Goal: Task Accomplishment & Management: Manage account settings

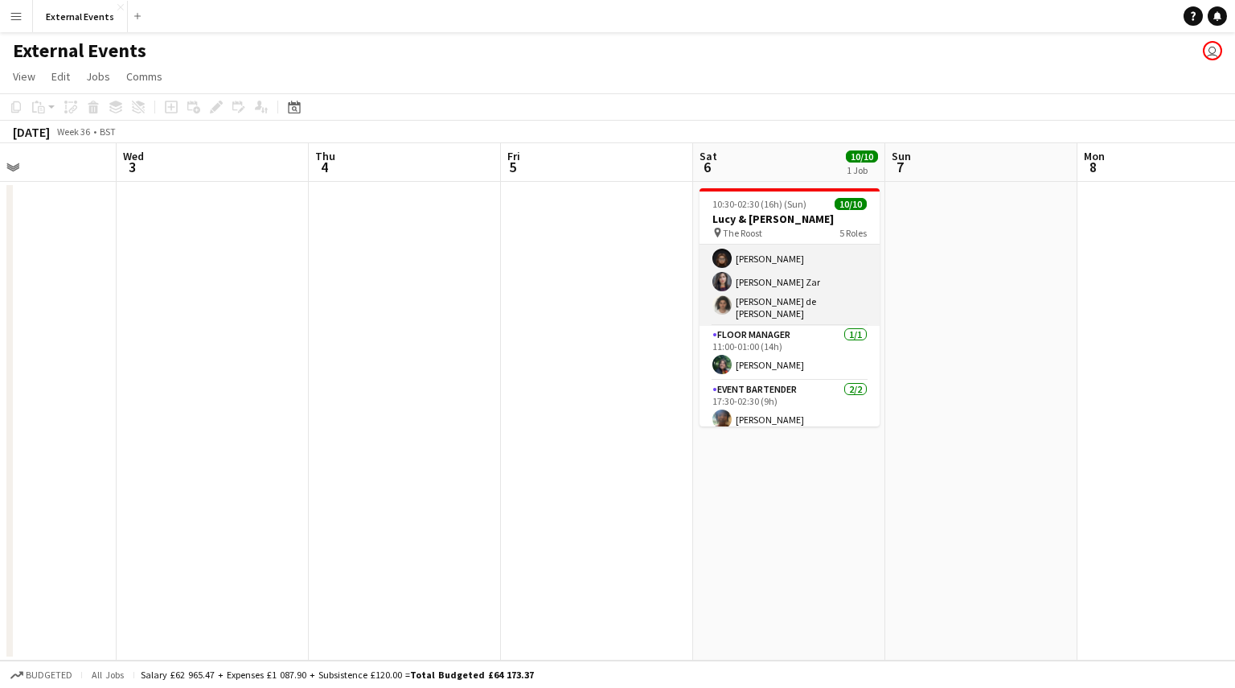
scroll to position [212, 0]
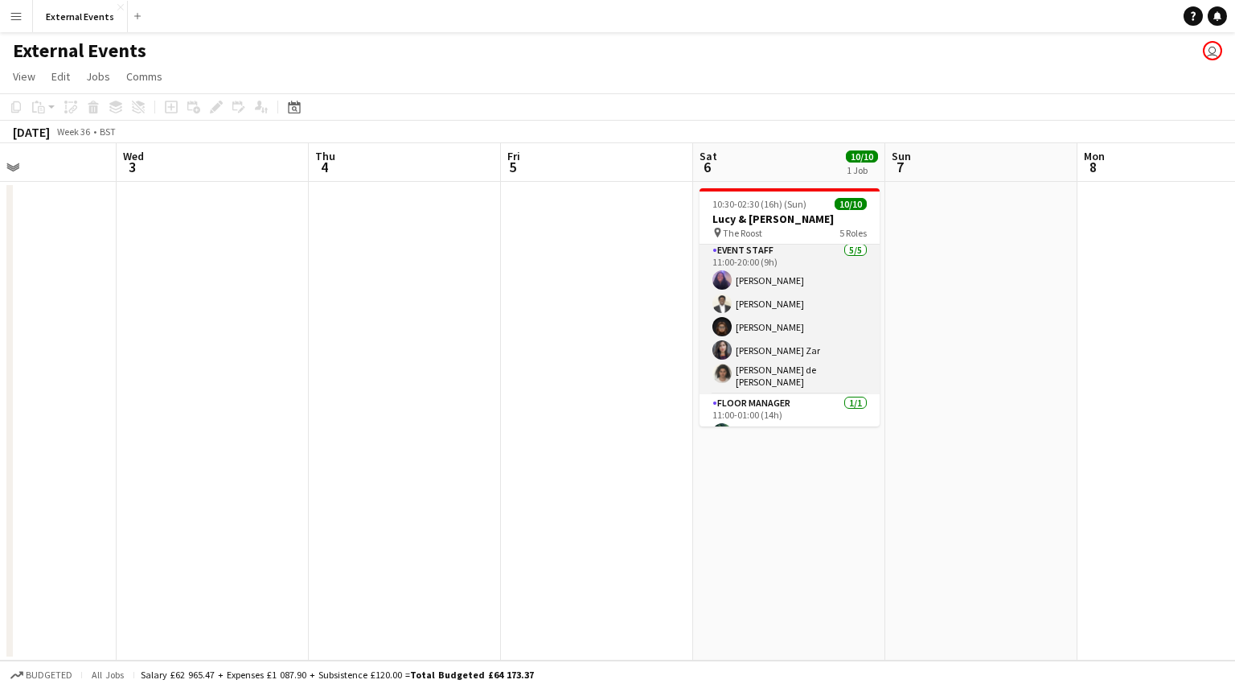
click at [750, 328] on app-card-role "Event staff [DATE] 11:00-20:00 (9h) [PERSON_NAME] [PERSON_NAME] [PERSON_NAME] […" at bounding box center [790, 317] width 180 height 153
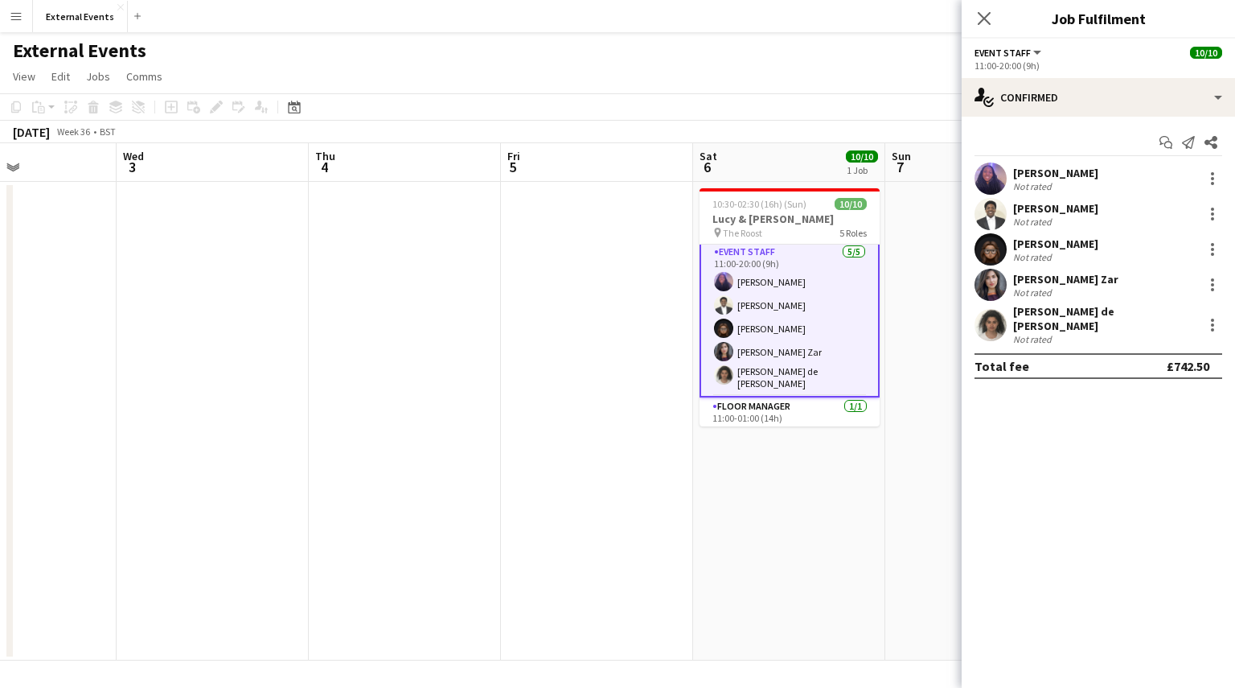
scroll to position [60, 0]
click at [1214, 287] on div at bounding box center [1212, 284] width 19 height 19
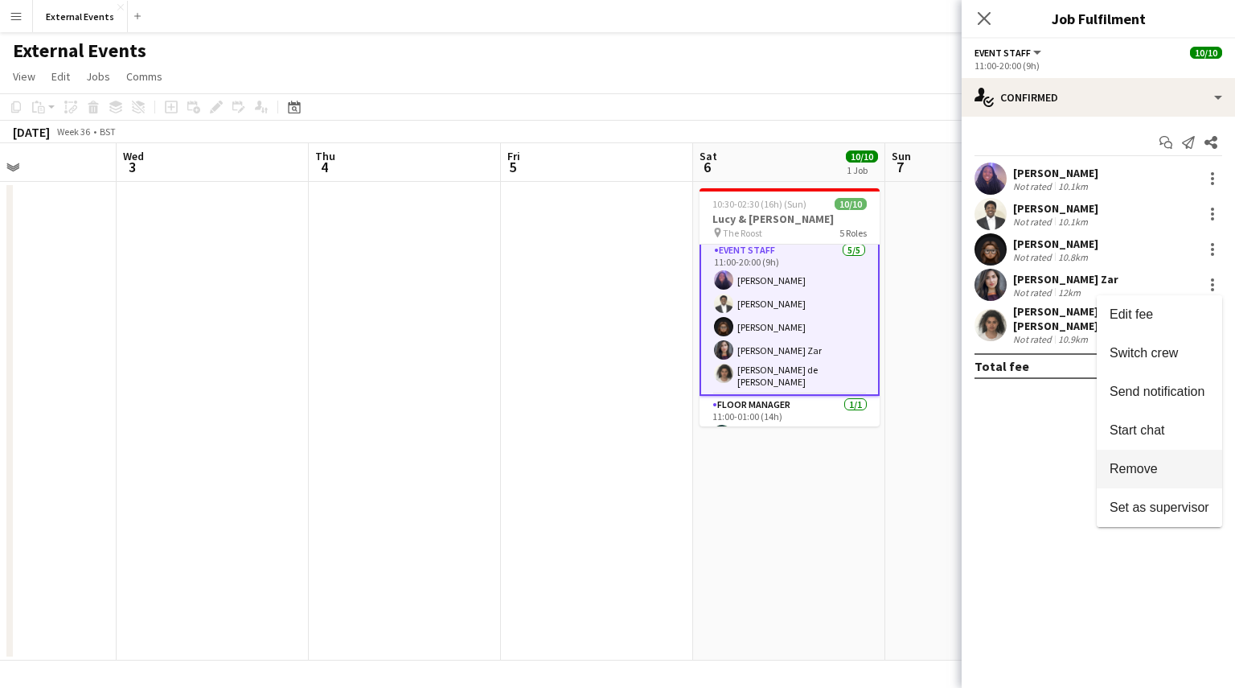
click at [1153, 464] on span "Remove" at bounding box center [1134, 469] width 48 height 14
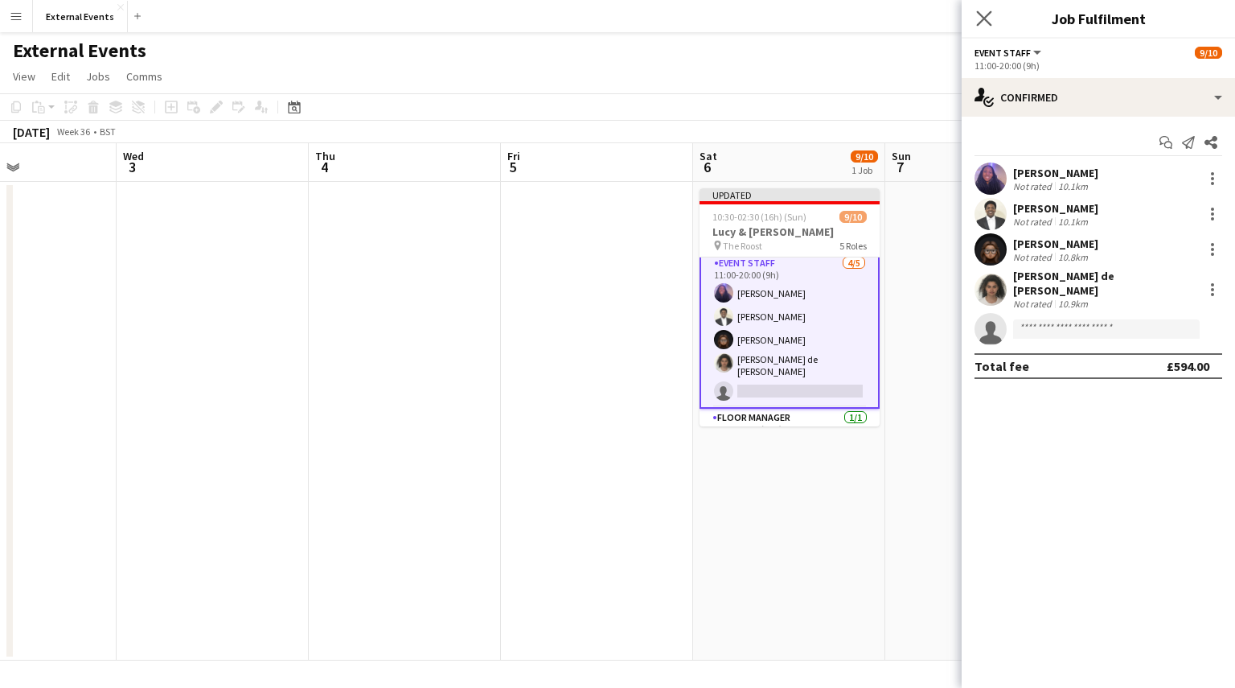
click at [976, 10] on icon "Close pop-in" at bounding box center [983, 17] width 15 height 15
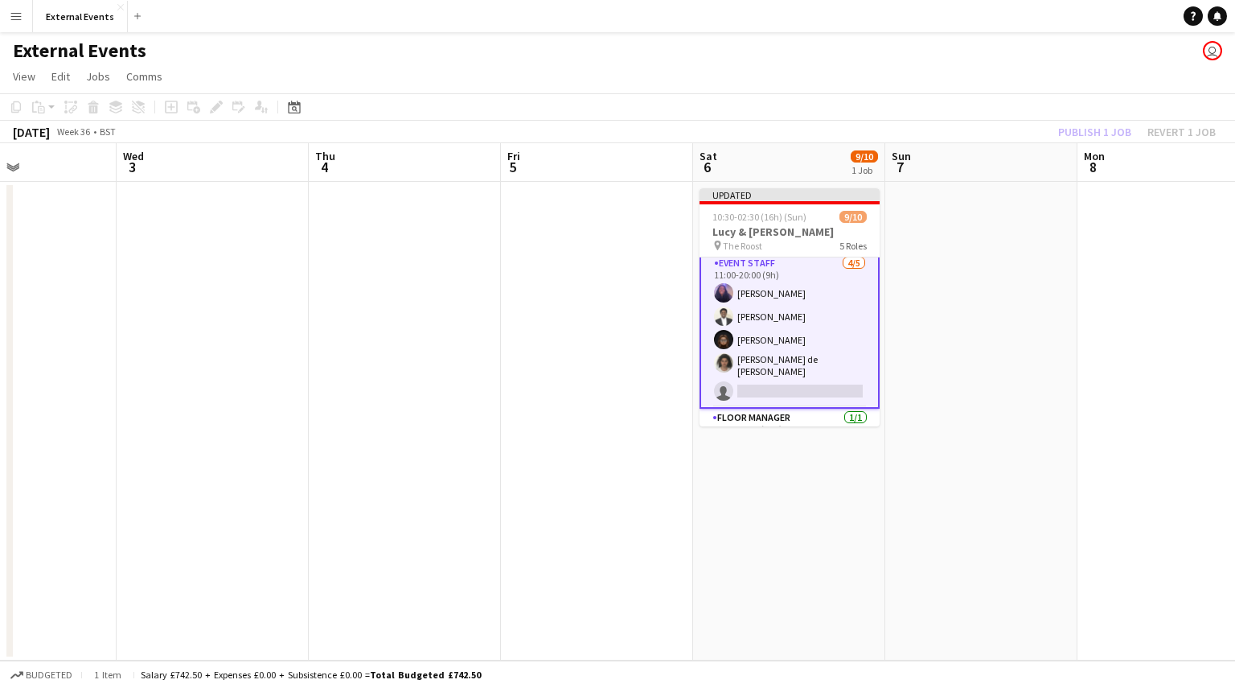
click at [1106, 126] on div "Publish 1 job Revert 1 job" at bounding box center [1137, 131] width 196 height 21
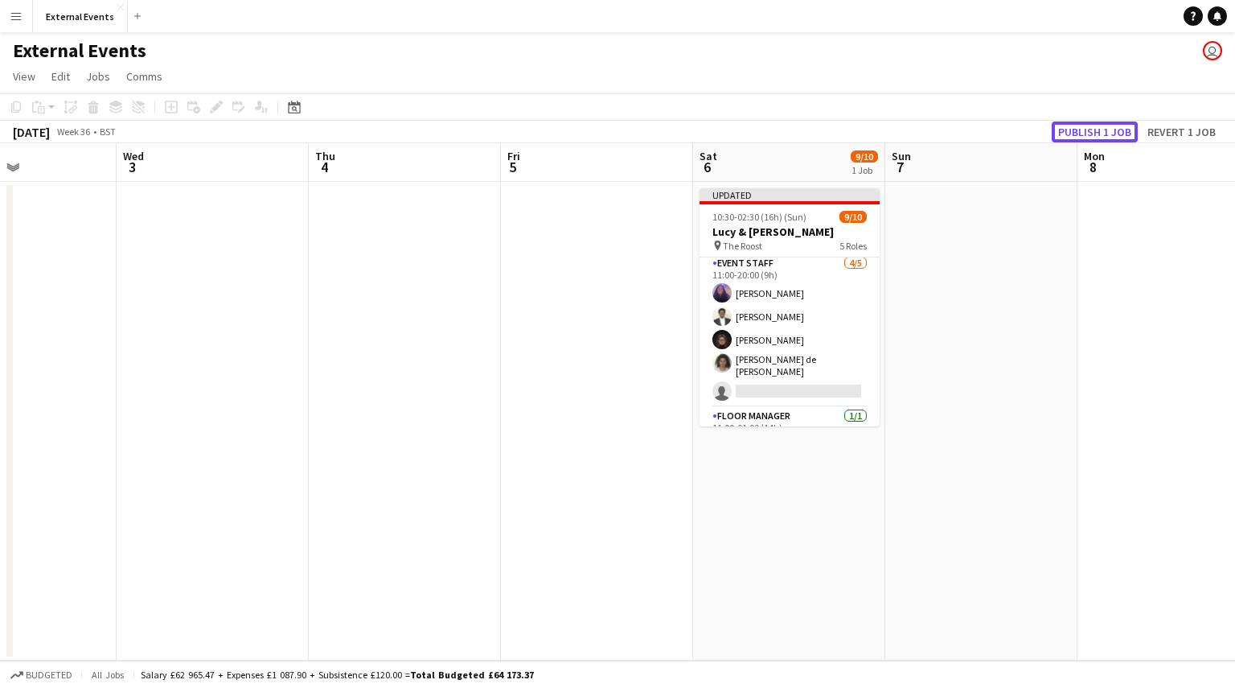
click at [1106, 126] on button "Publish 1 job" at bounding box center [1095, 131] width 86 height 21
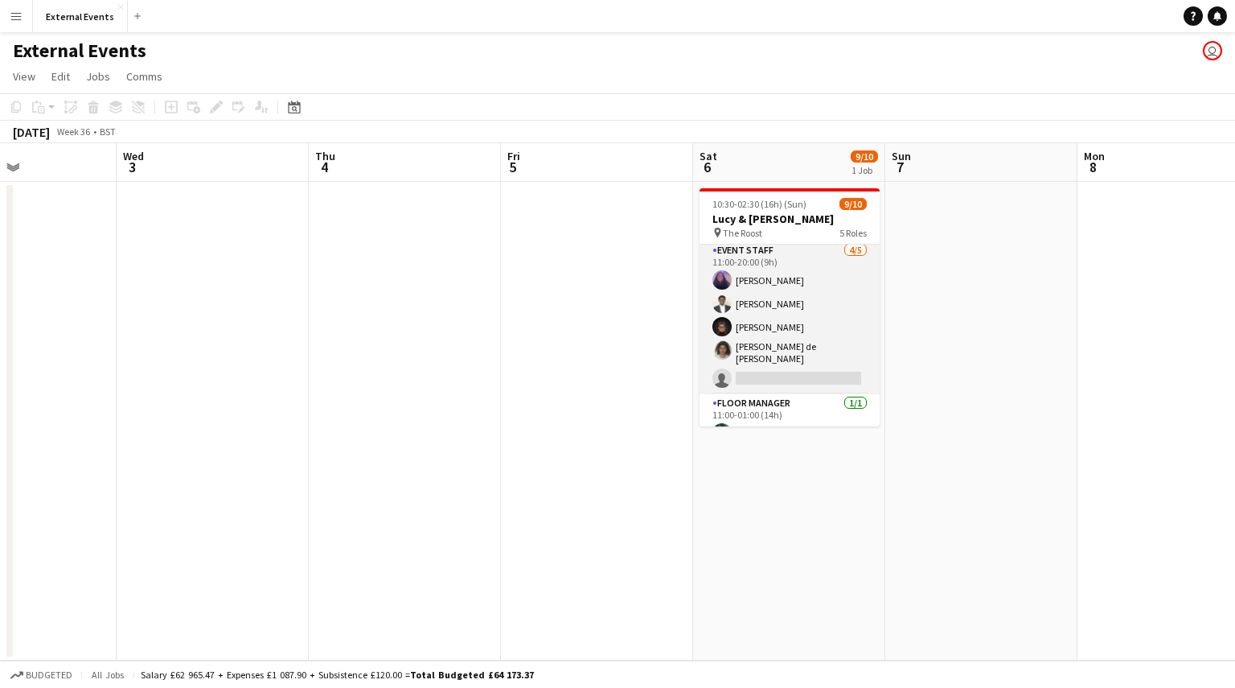
click at [794, 311] on app-card-role "Event staff [DATE] 11:00-20:00 (9h) [PERSON_NAME] [PERSON_NAME] [PERSON_NAME] […" at bounding box center [790, 317] width 180 height 153
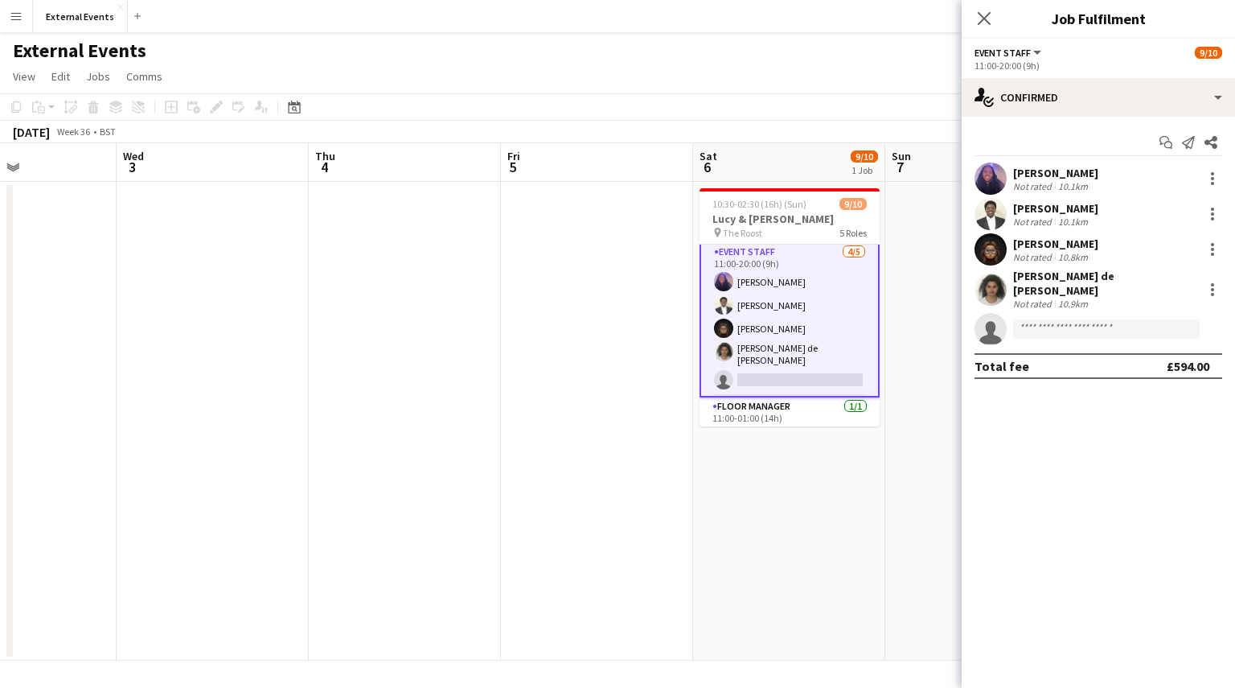
scroll to position [60, 0]
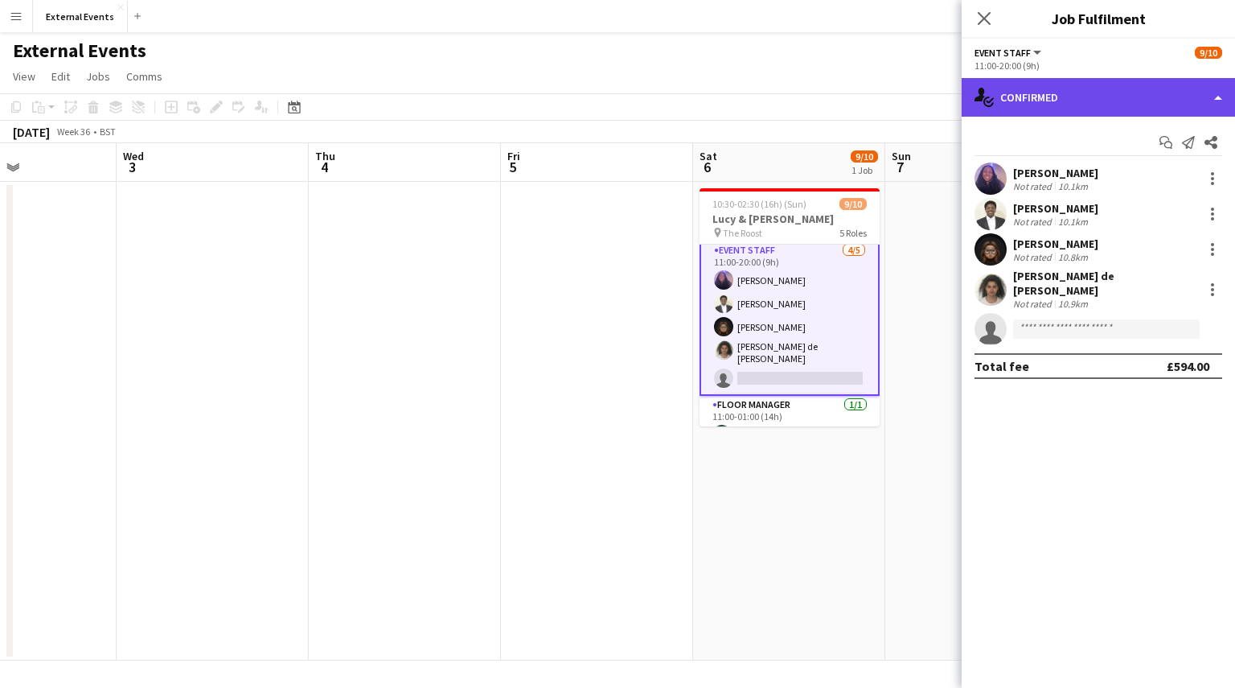
click at [1140, 102] on div "single-neutral-actions-check-2 Confirmed" at bounding box center [1098, 97] width 273 height 39
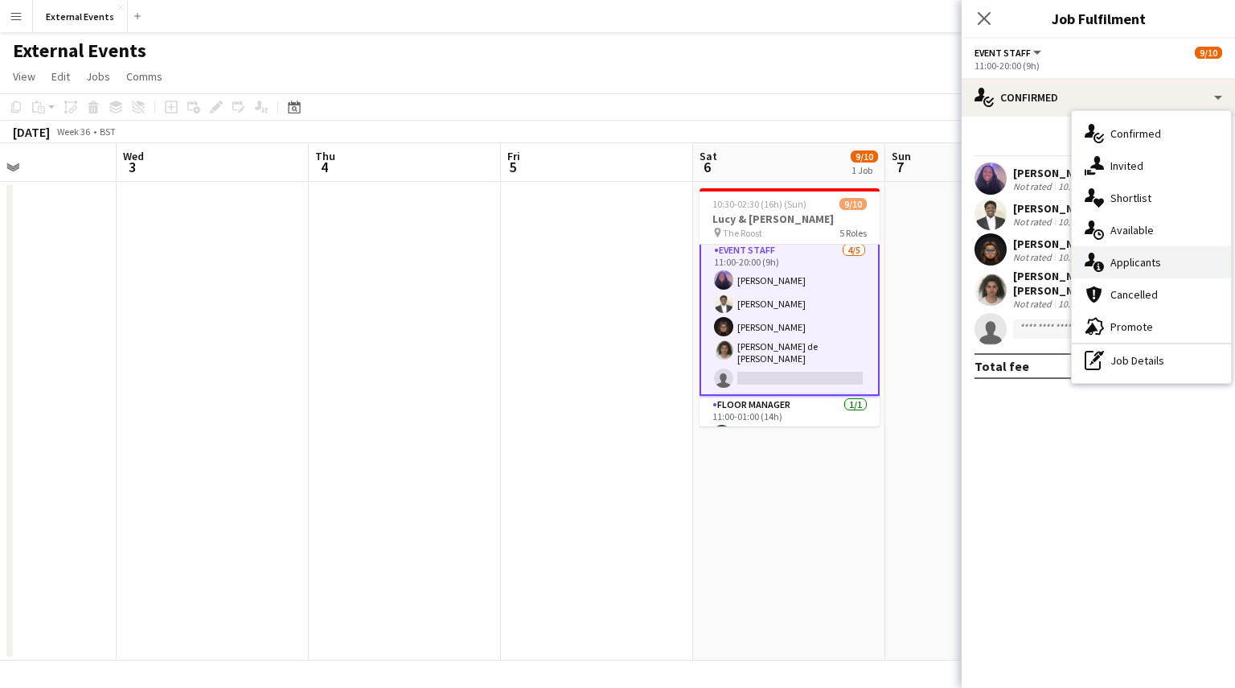
click at [1160, 261] on div "single-neutral-actions-information Applicants" at bounding box center [1151, 262] width 159 height 32
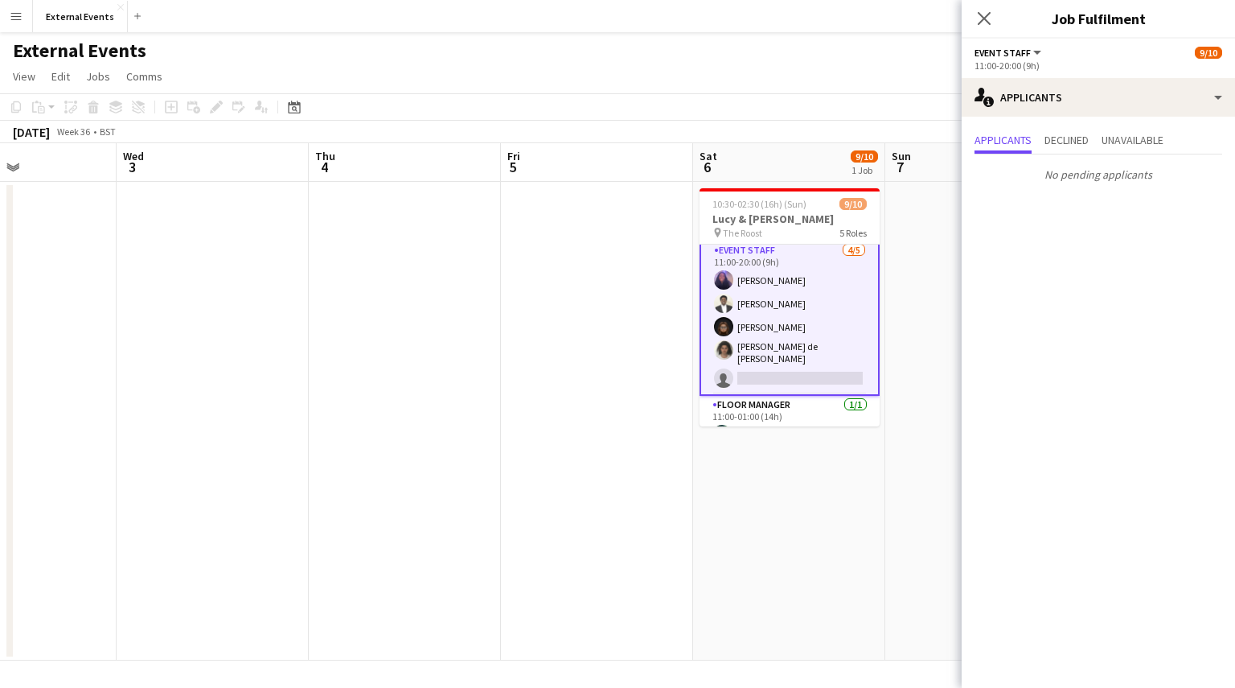
scroll to position [146, 0]
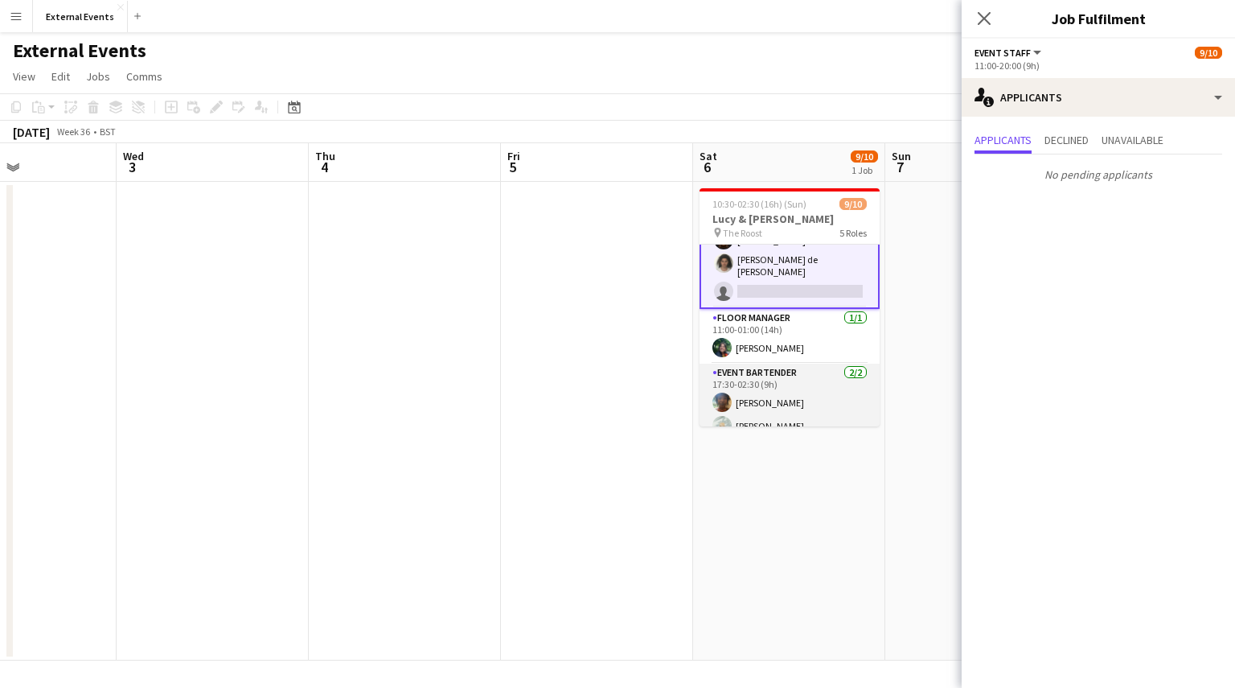
click at [794, 397] on app-card-role "Event bartender [DATE] 17:30-02:30 (9h) [PERSON_NAME] [PERSON_NAME]" at bounding box center [790, 403] width 180 height 78
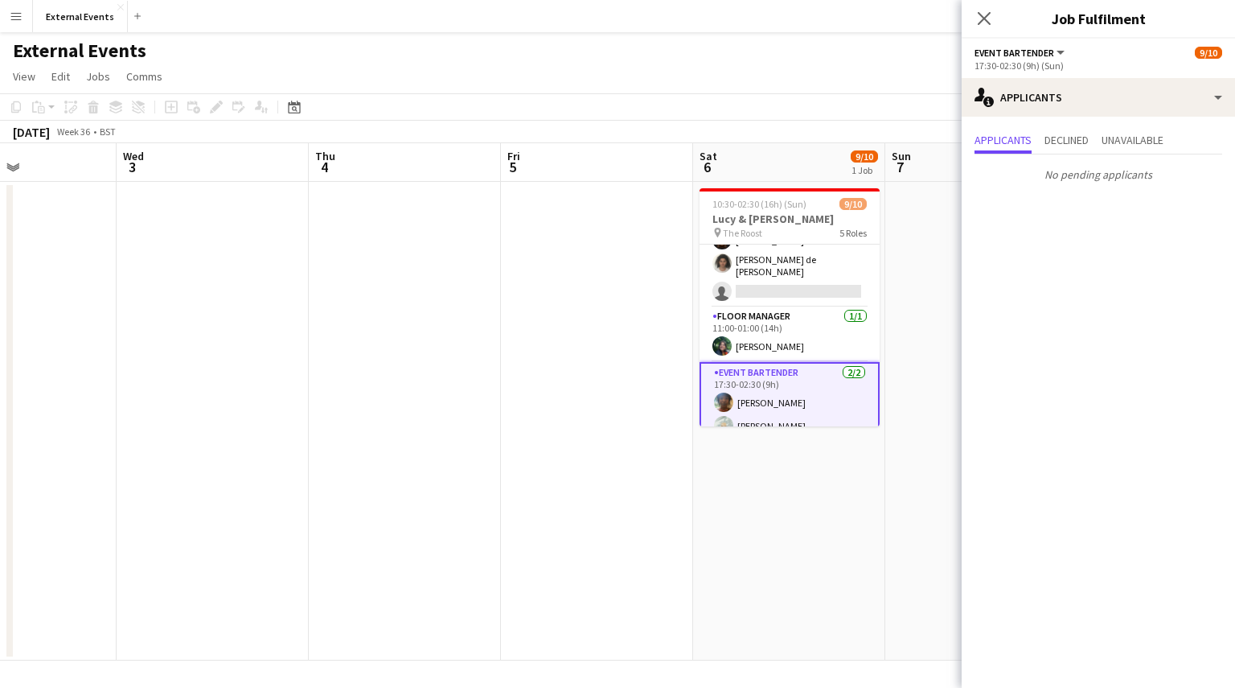
scroll to position [216, 0]
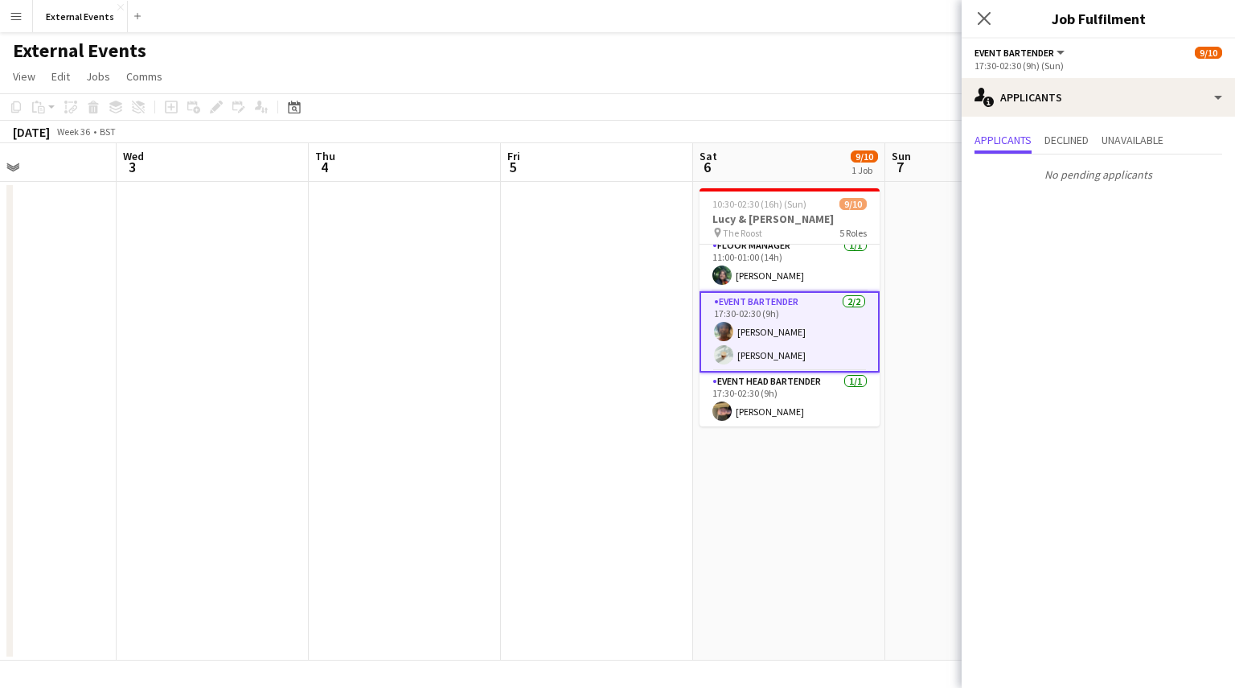
click at [794, 397] on app-card-role "Event head Bartender [DATE] 17:30-02:30 (9h) [PERSON_NAME]" at bounding box center [790, 399] width 180 height 55
